Goal: Complete application form

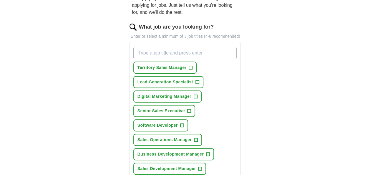
scroll to position [66, 0]
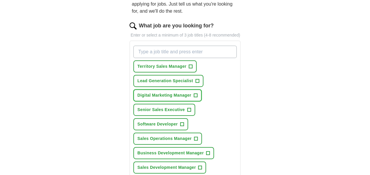
click at [180, 94] on span "Digital Marketing Manager" at bounding box center [165, 95] width 54 height 6
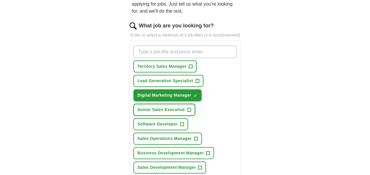
click at [182, 106] on button "Senior Sales Executive +" at bounding box center [164, 110] width 62 height 12
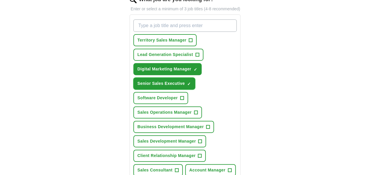
scroll to position [94, 0]
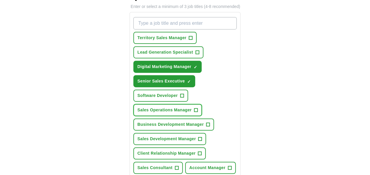
click at [183, 111] on span "Sales Operations Manager" at bounding box center [165, 110] width 54 height 6
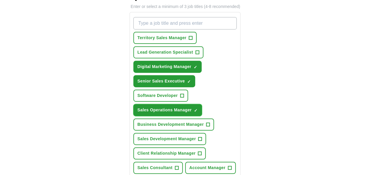
scroll to position [116, 0]
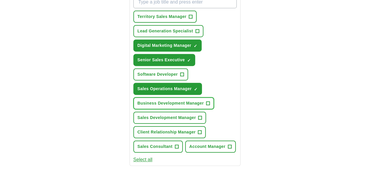
click at [190, 105] on span "Business Development Manager" at bounding box center [171, 103] width 66 height 6
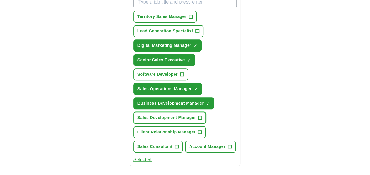
click at [188, 120] on span "Sales Development Manager" at bounding box center [167, 118] width 59 height 6
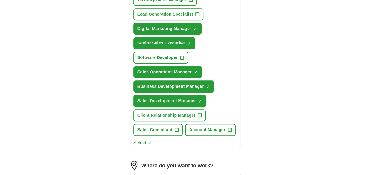
scroll to position [133, 0]
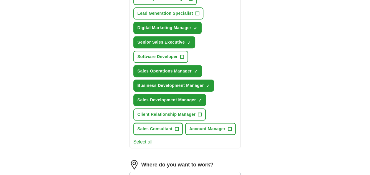
click at [173, 132] on button "Sales Consultant +" at bounding box center [158, 129] width 50 height 12
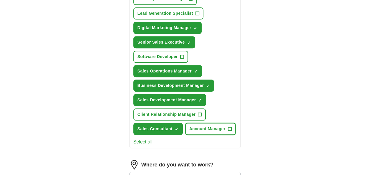
click at [217, 130] on span "Account Manager" at bounding box center [207, 129] width 36 height 6
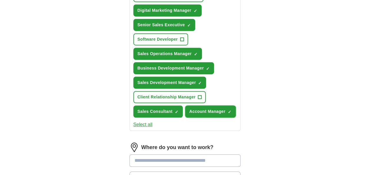
scroll to position [150, 0]
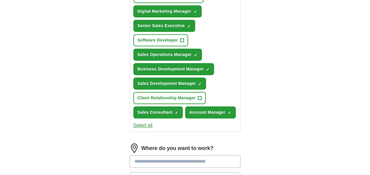
click at [136, 126] on button "Select all" at bounding box center [142, 125] width 19 height 7
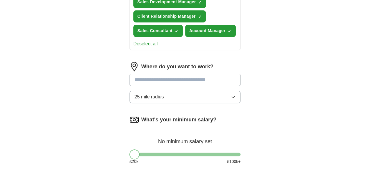
scroll to position [232, 0]
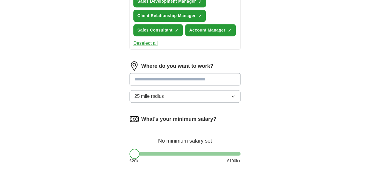
click at [187, 76] on input at bounding box center [185, 79] width 111 height 12
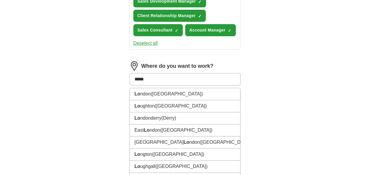
type input "******"
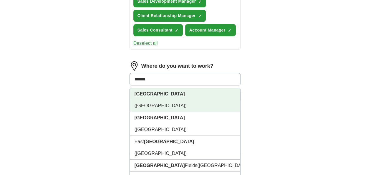
click at [171, 93] on li "[GEOGRAPHIC_DATA] ([GEOGRAPHIC_DATA])" at bounding box center [185, 100] width 111 height 24
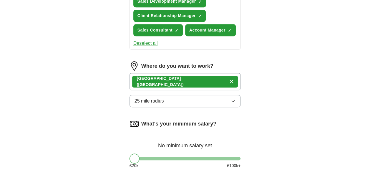
click at [172, 99] on button "25 mile radius" at bounding box center [185, 101] width 111 height 12
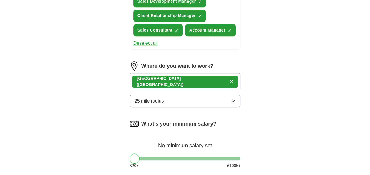
scroll to position [274, 0]
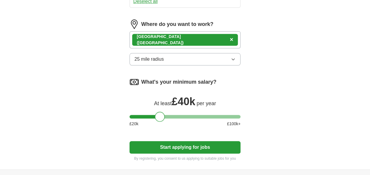
drag, startPoint x: 135, startPoint y: 115, endPoint x: 160, endPoint y: 120, distance: 25.8
click at [160, 120] on div at bounding box center [160, 117] width 10 height 10
click at [175, 151] on button "Start applying for jobs" at bounding box center [185, 147] width 111 height 12
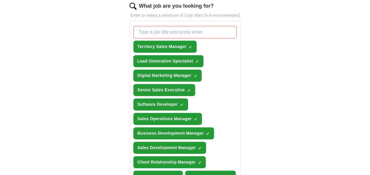
scroll to position [103, 0]
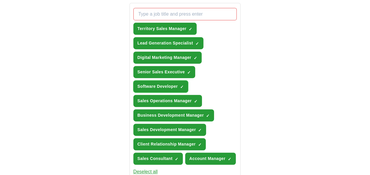
click at [176, 84] on span "Software Developer" at bounding box center [158, 86] width 40 height 6
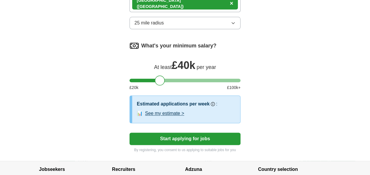
scroll to position [360, 0]
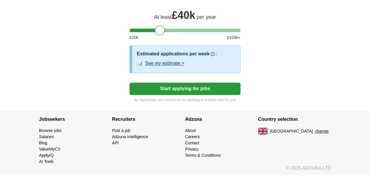
click at [161, 62] on button "See my estimate >" at bounding box center [164, 63] width 39 height 7
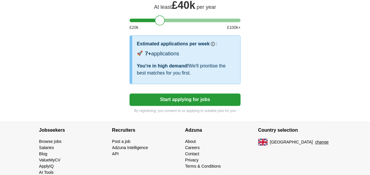
scroll to position [371, 0]
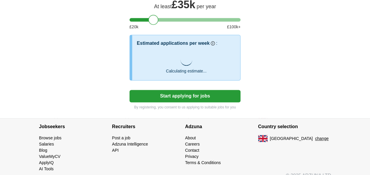
drag, startPoint x: 158, startPoint y: 20, endPoint x: 152, endPoint y: 16, distance: 7.5
click at [152, 16] on div at bounding box center [154, 20] width 10 height 10
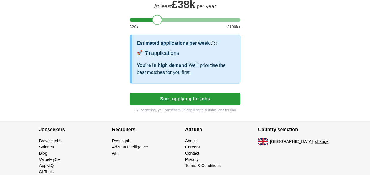
drag, startPoint x: 152, startPoint y: 16, endPoint x: 156, endPoint y: 17, distance: 4.6
click at [156, 17] on div at bounding box center [157, 20] width 10 height 10
click at [172, 96] on button "Start applying for jobs" at bounding box center [185, 99] width 111 height 12
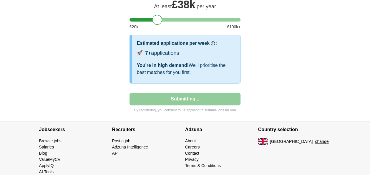
select select "**"
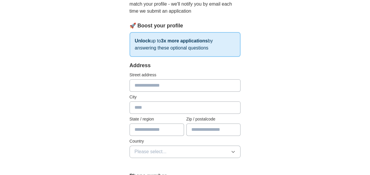
scroll to position [74, 0]
click at [167, 87] on input "text" at bounding box center [185, 85] width 111 height 12
type input "*********"
type input "******"
type input "**********"
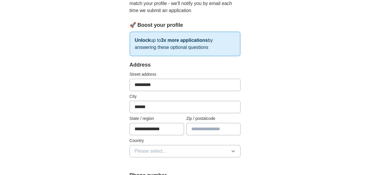
type input "*******"
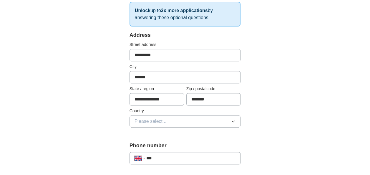
scroll to position [105, 0]
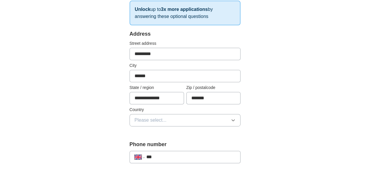
click at [229, 117] on button "Please select..." at bounding box center [185, 120] width 111 height 12
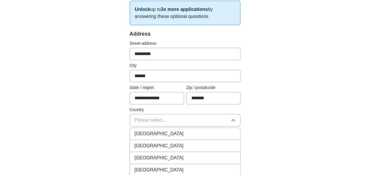
click at [194, 131] on div "[GEOGRAPHIC_DATA]" at bounding box center [185, 133] width 101 height 7
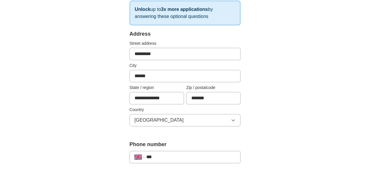
scroll to position [146, 0]
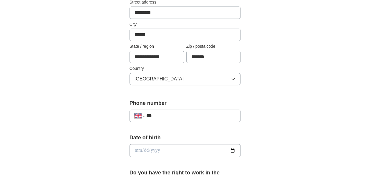
click at [188, 118] on input "***" at bounding box center [191, 115] width 90 height 7
type input "**********"
click at [157, 152] on input "date" at bounding box center [185, 150] width 111 height 13
type input "**********"
click at [252, 162] on div "**********" at bounding box center [185, 164] width 151 height 519
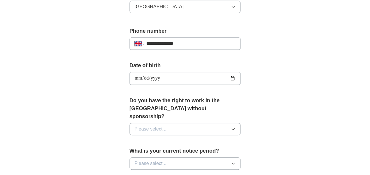
scroll to position [221, 0]
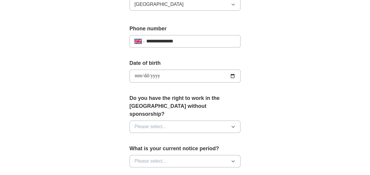
click at [158, 123] on span "Please select..." at bounding box center [151, 126] width 32 height 7
click at [156, 137] on div "Yes" at bounding box center [185, 140] width 101 height 7
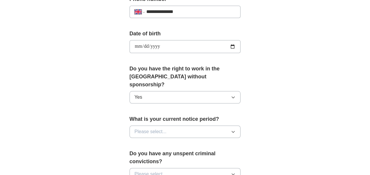
scroll to position [251, 0]
click at [197, 125] on button "Please select..." at bounding box center [185, 131] width 111 height 12
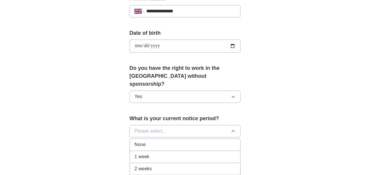
click at [170, 153] on div "1 week" at bounding box center [185, 156] width 101 height 7
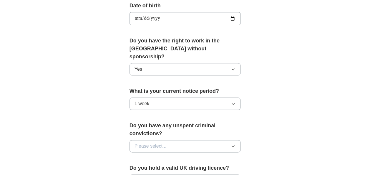
scroll to position [279, 0]
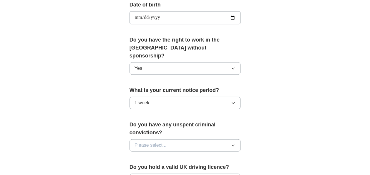
click at [210, 139] on button "Please select..." at bounding box center [185, 145] width 111 height 12
click at [181, 167] on div "No" at bounding box center [185, 170] width 101 height 7
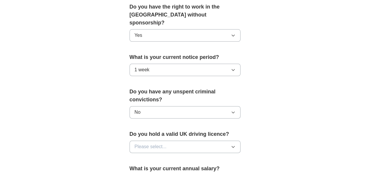
scroll to position [313, 0]
click at [181, 140] on button "Please select..." at bounding box center [185, 146] width 111 height 12
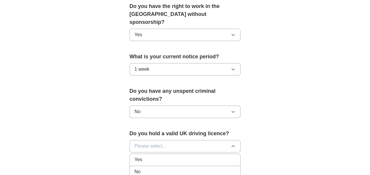
click at [166, 156] on div "Yes" at bounding box center [185, 159] width 101 height 7
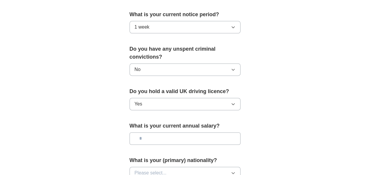
scroll to position [355, 0]
click at [170, 132] on input "text" at bounding box center [185, 138] width 111 height 12
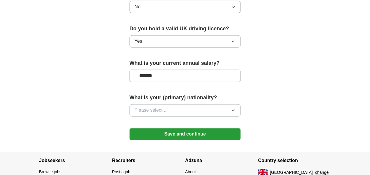
scroll to position [430, 0]
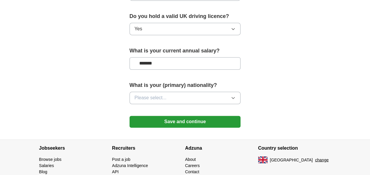
type input "*******"
click at [169, 81] on div "What is your (primary) nationality? Please select..." at bounding box center [185, 94] width 111 height 27
click at [169, 92] on button "Please select..." at bounding box center [185, 98] width 111 height 12
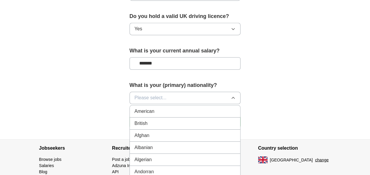
click at [158, 120] on div "British" at bounding box center [185, 123] width 101 height 7
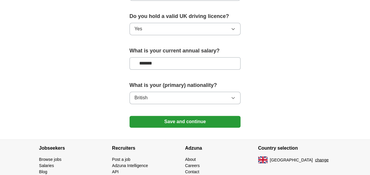
click at [177, 116] on button "Save and continue" at bounding box center [185, 122] width 111 height 12
